Goal: Check status: Check status

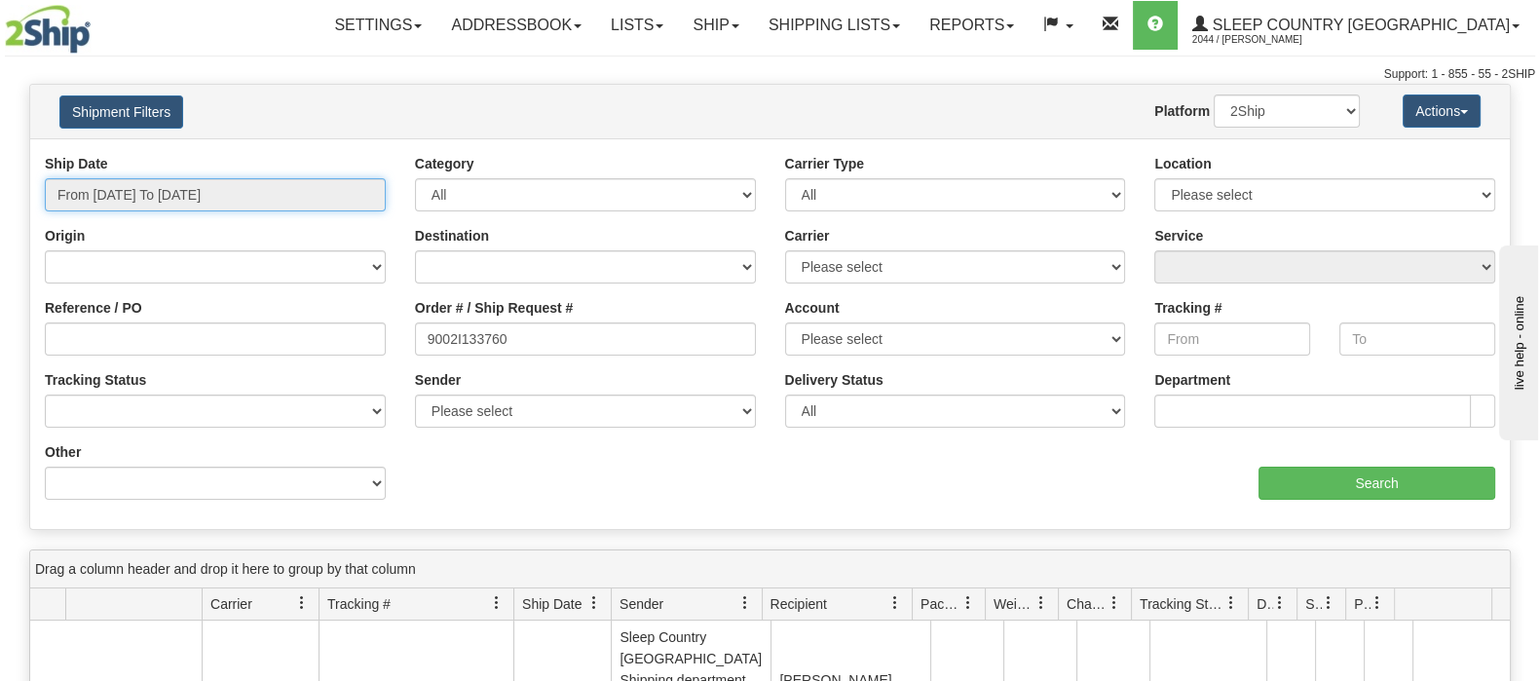
click at [167, 185] on input "From 09/15/2025 To 10/14/2025" at bounding box center [215, 194] width 341 height 33
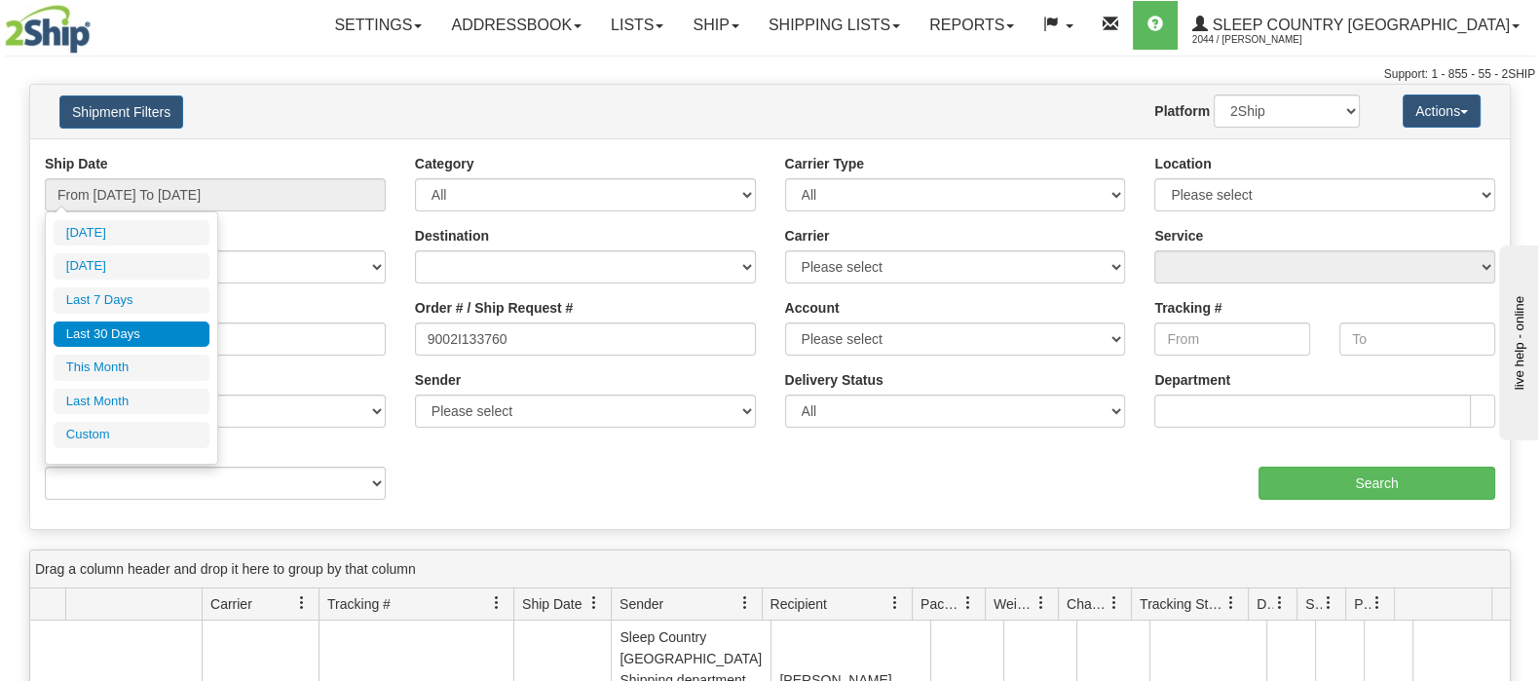
drag, startPoint x: 135, startPoint y: 340, endPoint x: 490, endPoint y: 344, distance: 354.5
click at [136, 339] on li "Last 30 Days" at bounding box center [132, 334] width 156 height 26
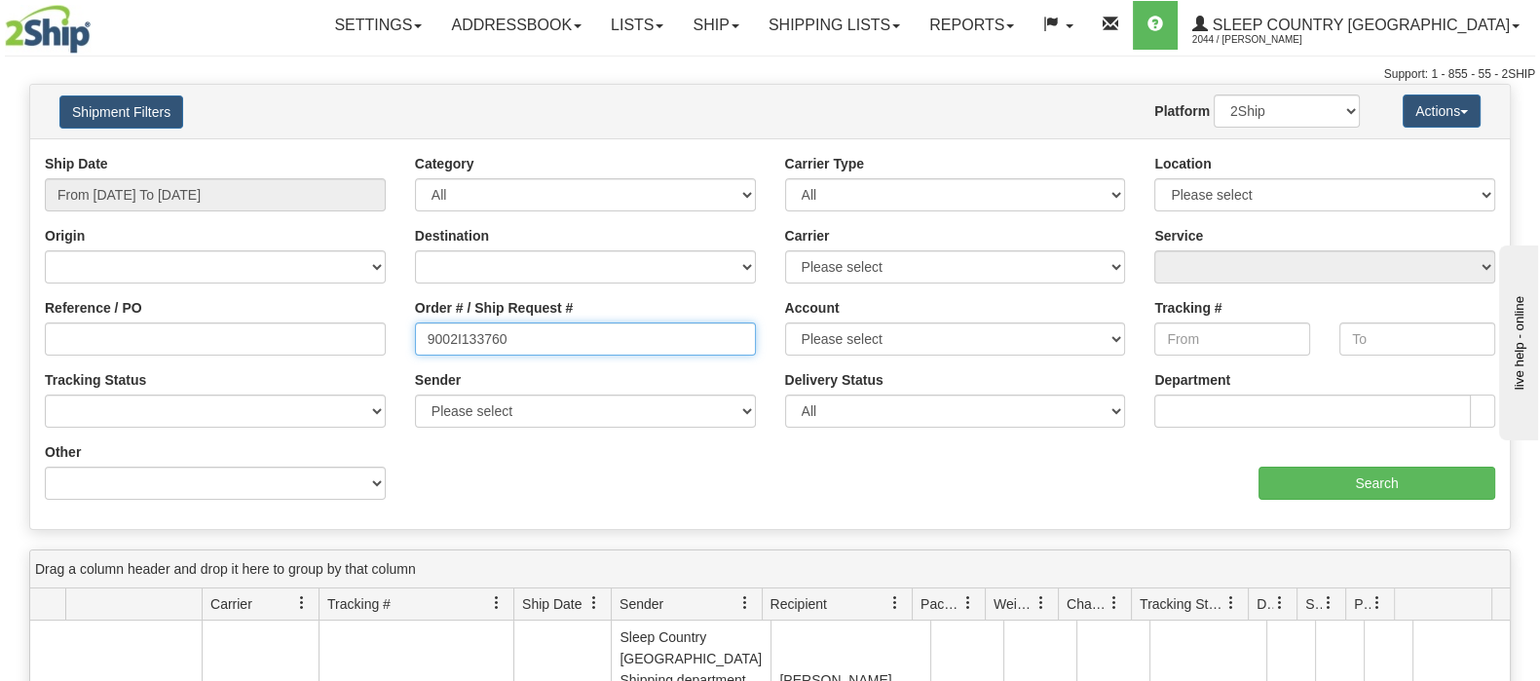
drag, startPoint x: 536, startPoint y: 343, endPoint x: 258, endPoint y: 300, distance: 280.8
click at [219, 154] on div "Reference / PO Order # / Ship Request # 9002I133760 Account Please select Canad…" at bounding box center [769, 154] width 1479 height 0
paste input "0I175786"
type input "9000I175786"
click at [1338, 455] on div "aaa Search" at bounding box center [1140, 470] width 740 height 57
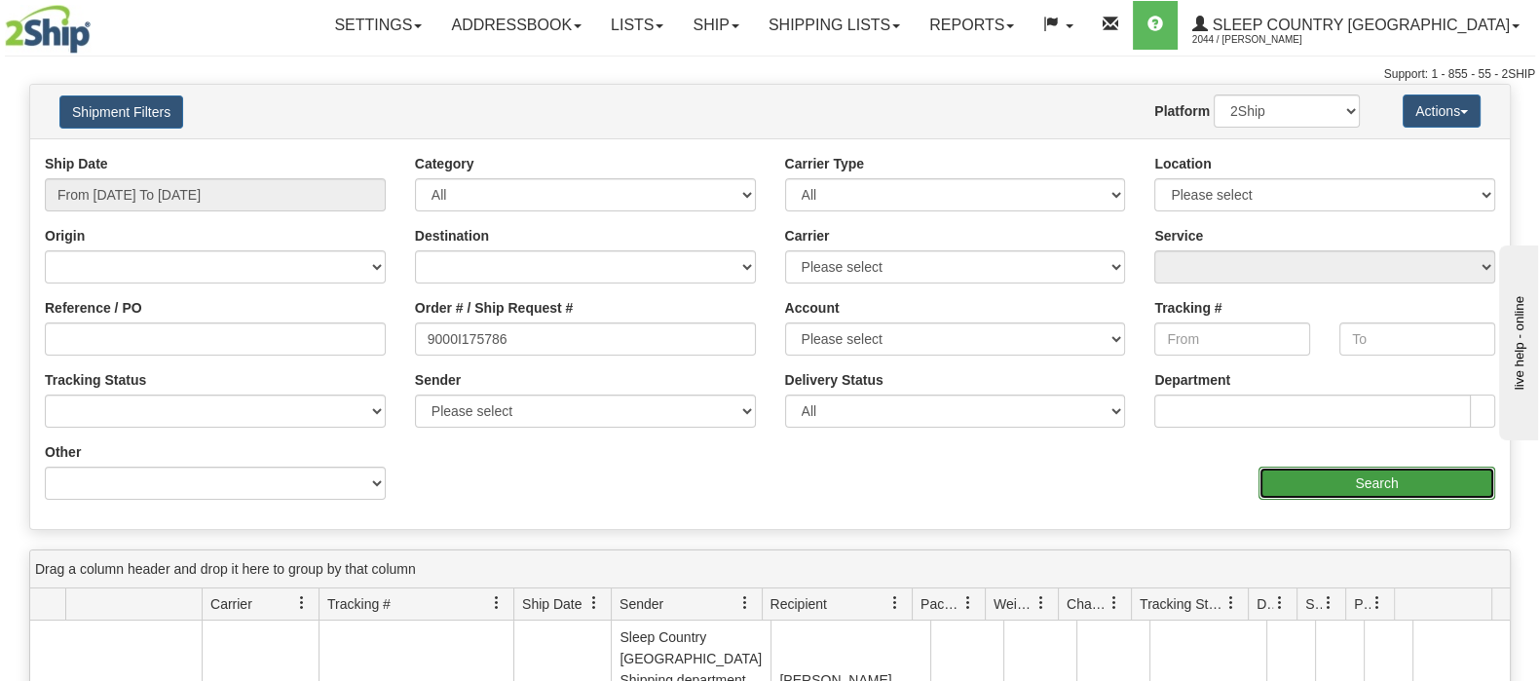
click at [1349, 481] on input "Search" at bounding box center [1376, 482] width 237 height 33
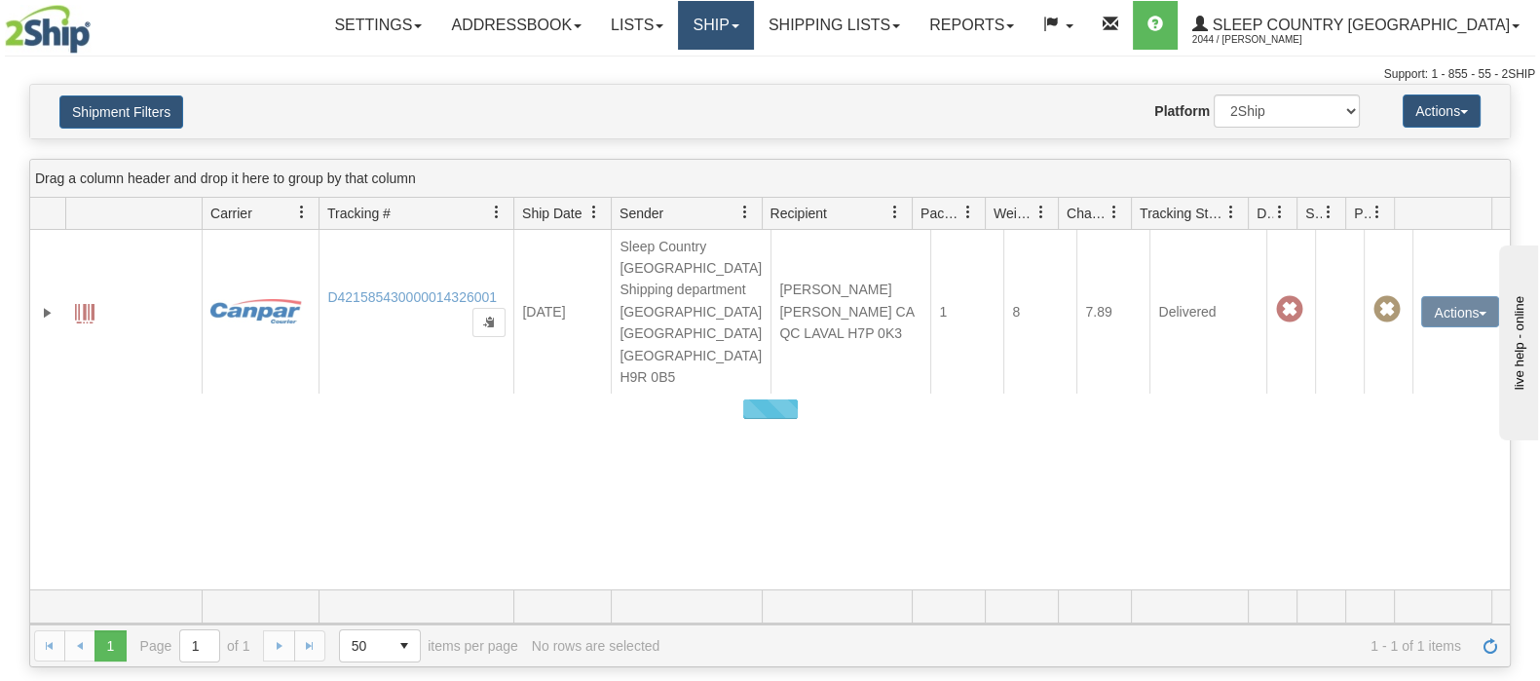
click at [1242, 483] on div at bounding box center [769, 409] width 1479 height 359
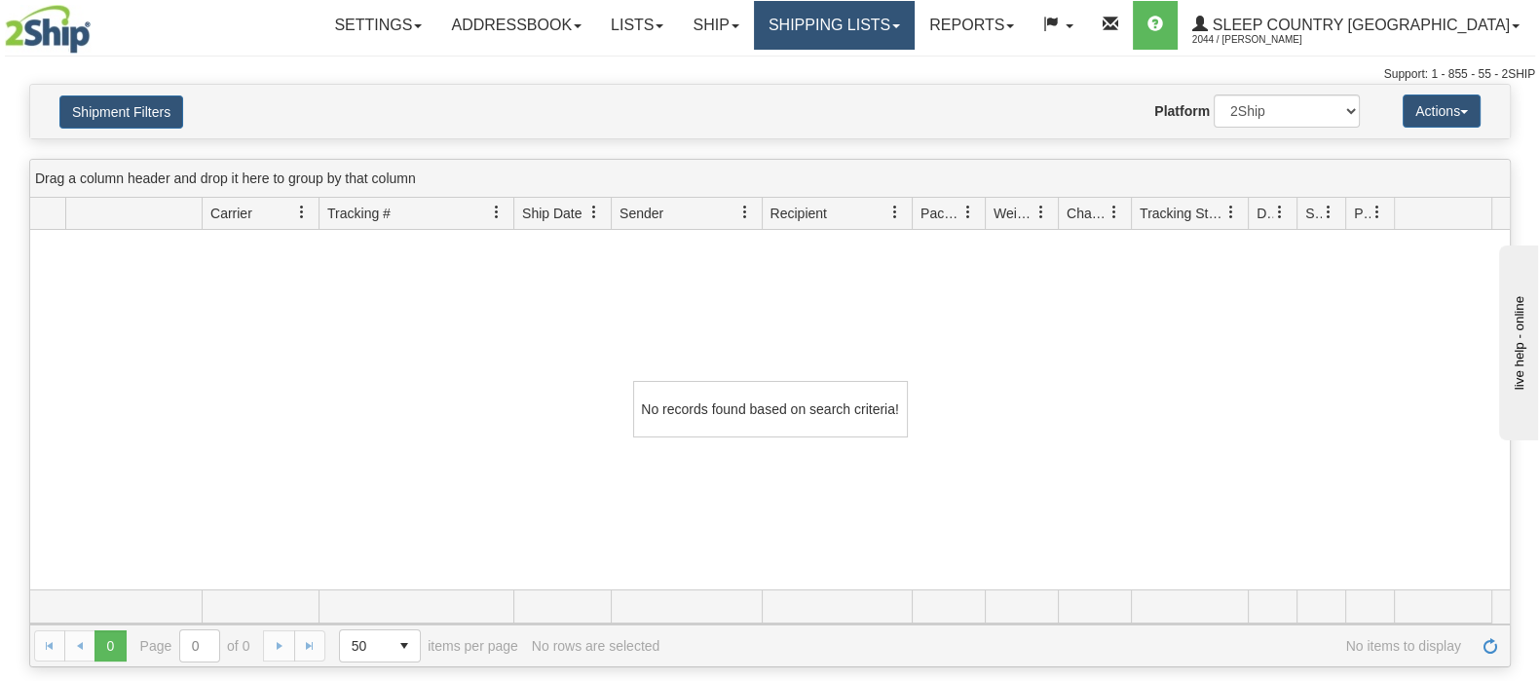
click at [914, 17] on link "Shipping lists" at bounding box center [834, 25] width 161 height 49
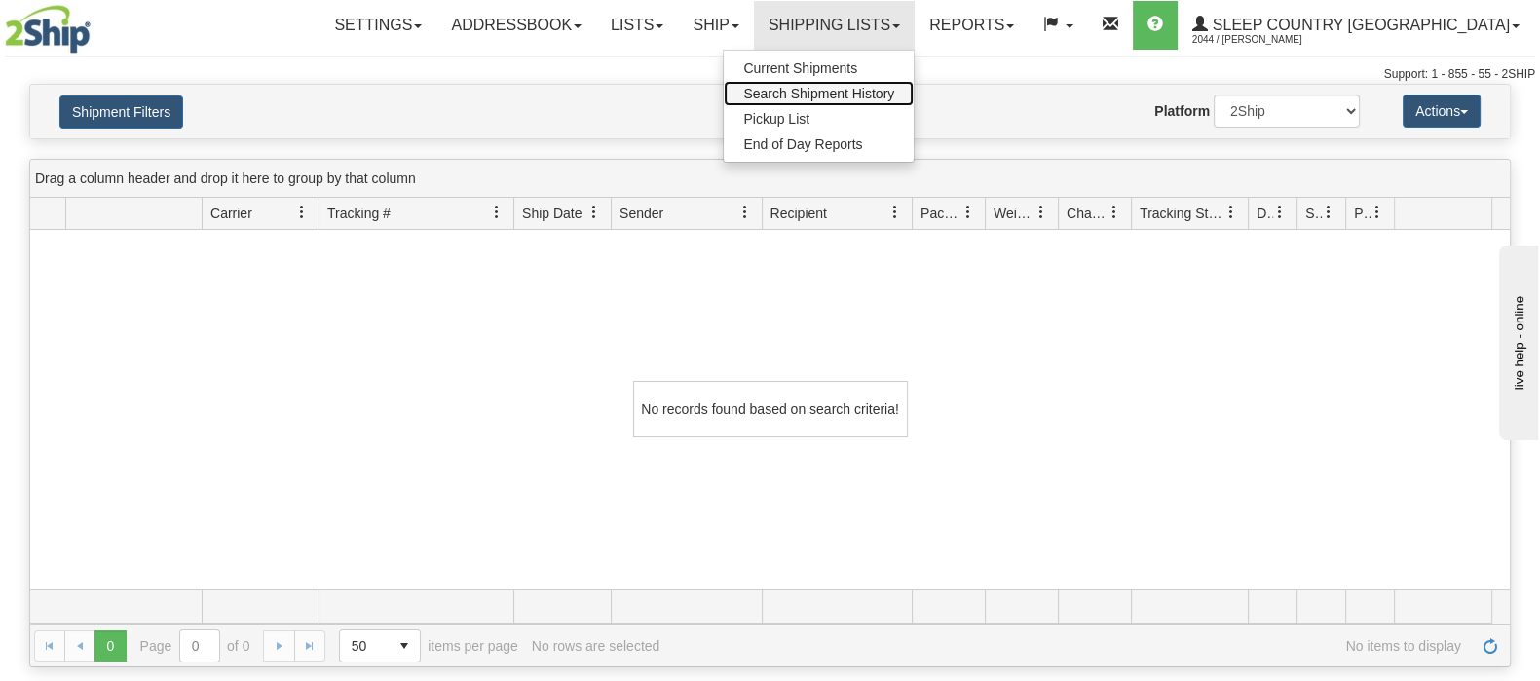
click at [894, 91] on span "Search Shipment History" at bounding box center [818, 94] width 151 height 16
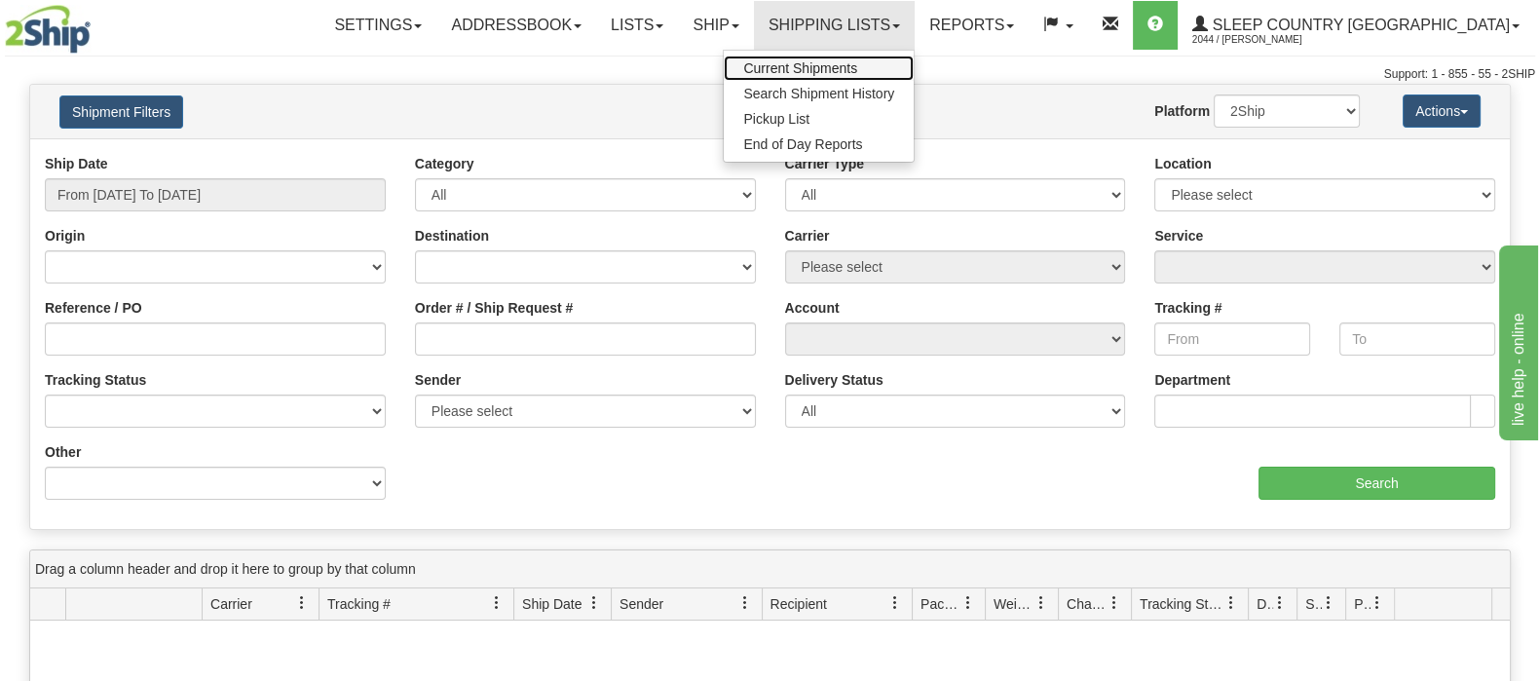
click at [857, 65] on span "Current Shipments" at bounding box center [800, 68] width 114 height 16
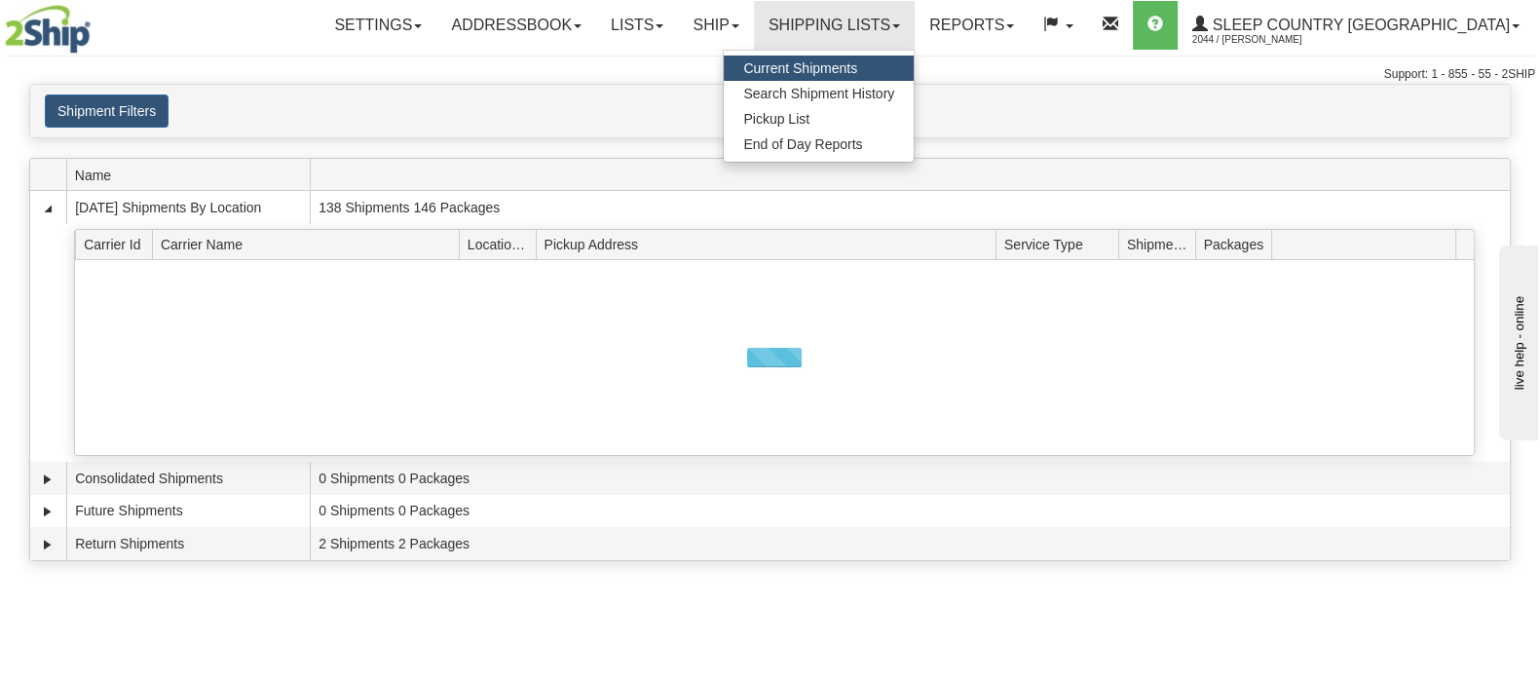
click at [857, 62] on span "Current Shipments" at bounding box center [800, 68] width 114 height 16
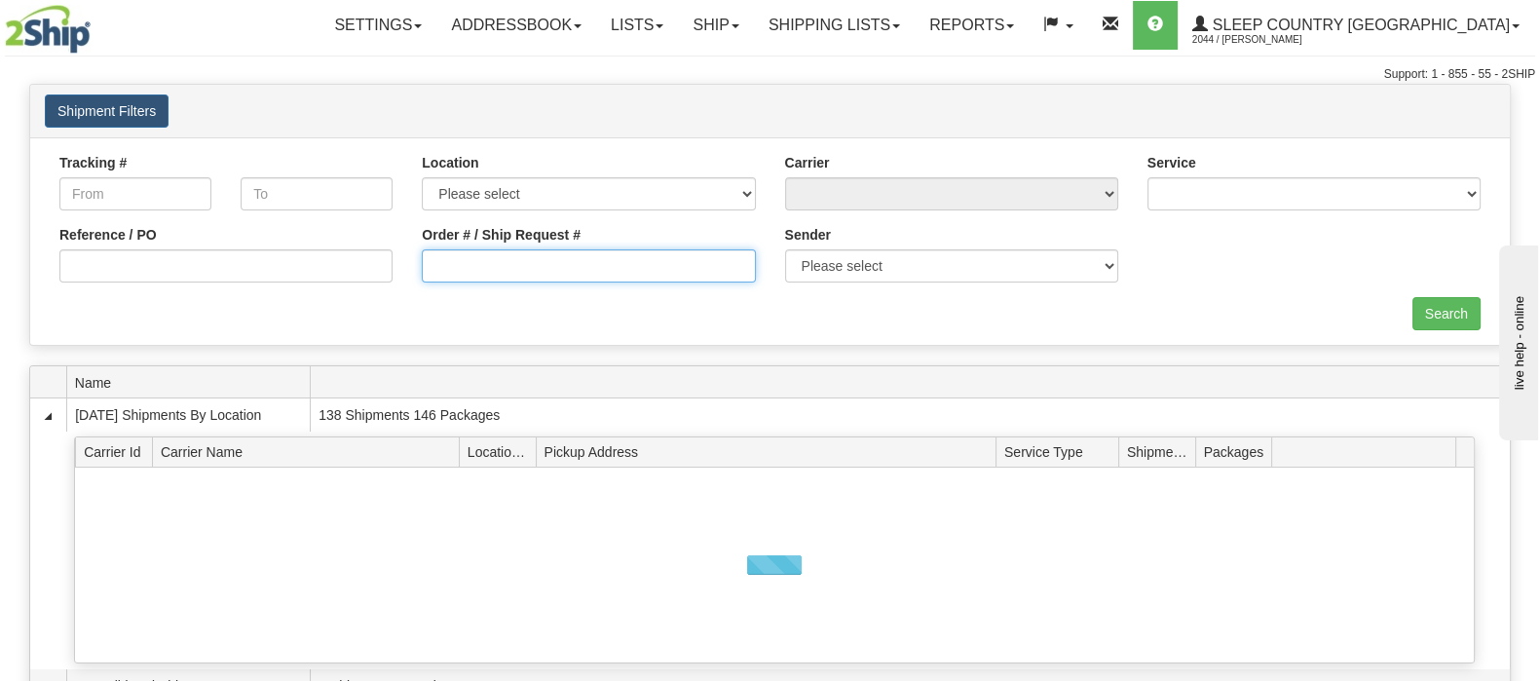
click at [529, 262] on input "Order # / Ship Request #" at bounding box center [588, 265] width 333 height 33
paste input "9000I175786"
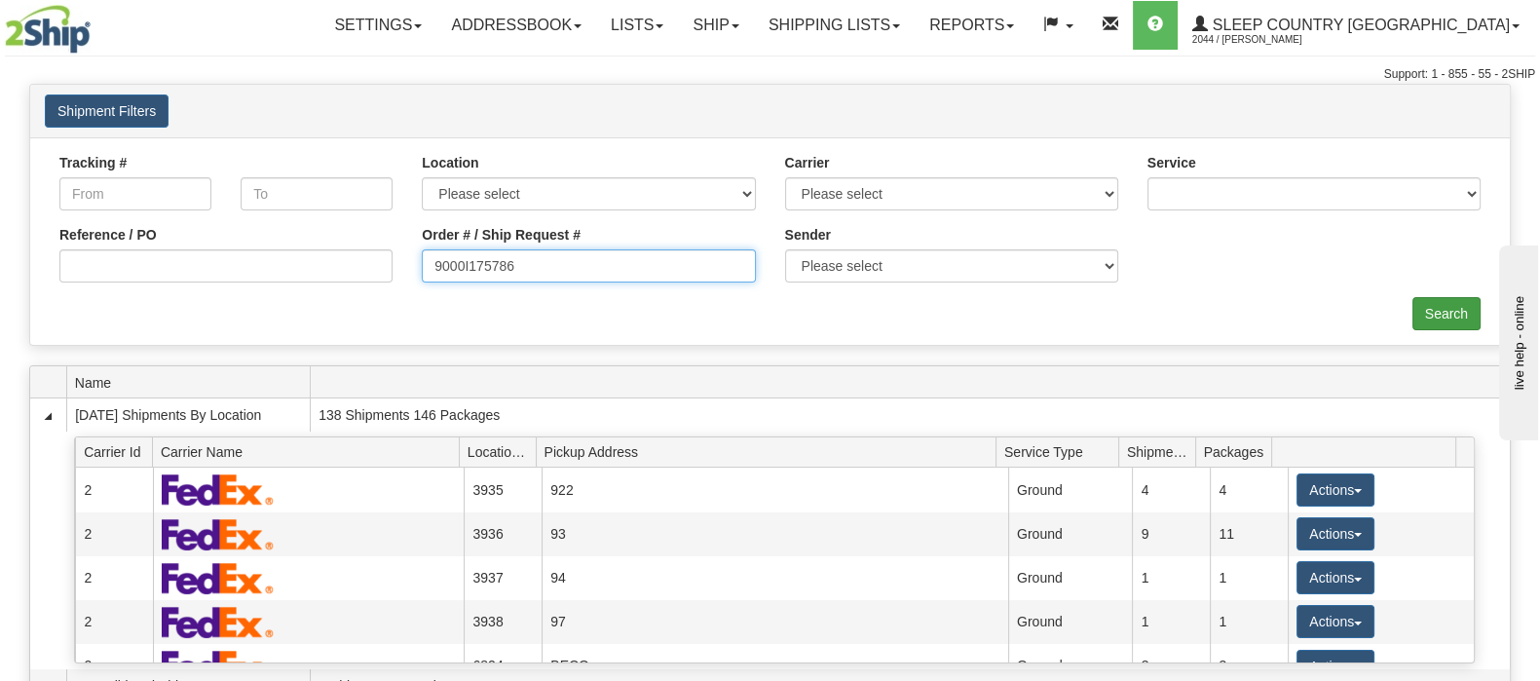
type input "9000I175786"
click at [1422, 302] on input "Search" at bounding box center [1446, 313] width 68 height 33
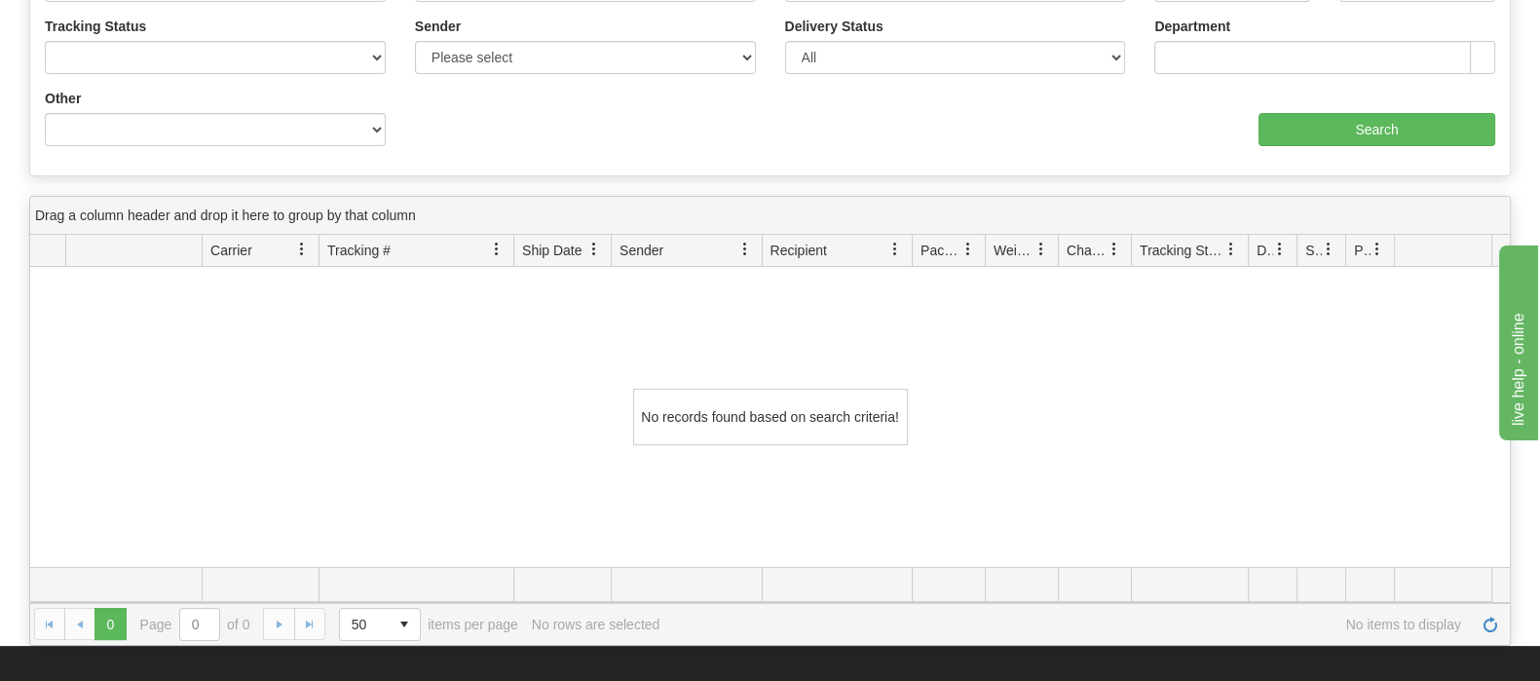
scroll to position [411, 0]
